Goal: Information Seeking & Learning: Learn about a topic

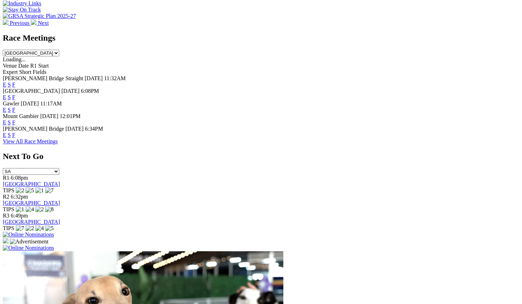
scroll to position [300, 0]
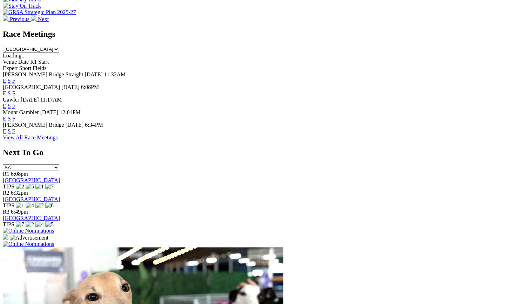
click at [15, 128] on link "F" at bounding box center [13, 131] width 3 height 6
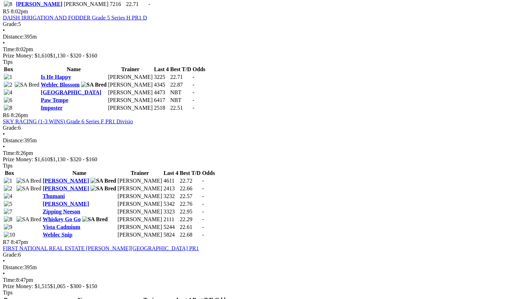
scroll to position [795, 13]
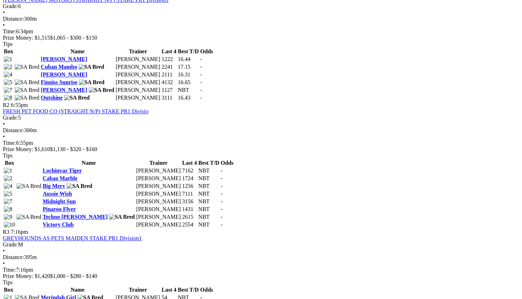
scroll to position [0, 0]
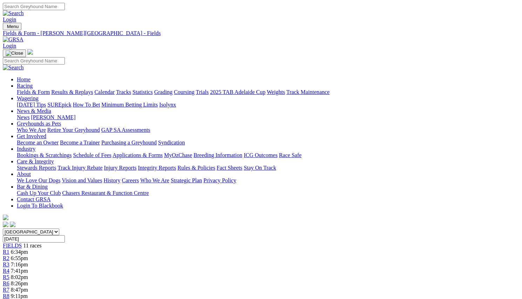
click at [23, 36] on img at bounding box center [13, 39] width 21 height 6
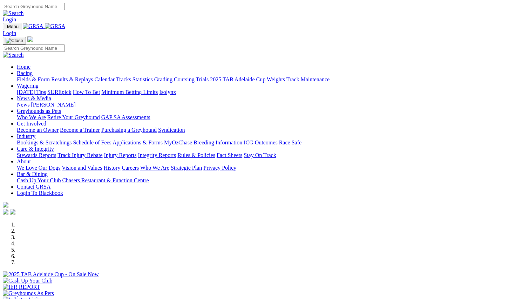
click at [115, 76] on link "Calendar" at bounding box center [104, 79] width 20 height 6
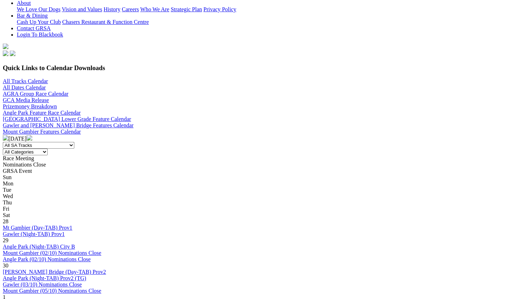
scroll to position [172, 0]
